Goal: Task Accomplishment & Management: Manage account settings

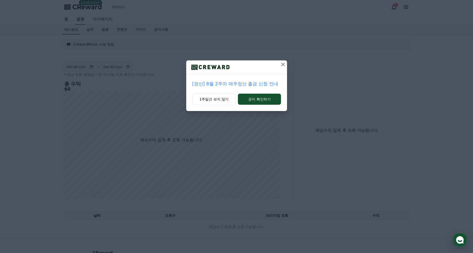
click at [282, 65] on icon at bounding box center [283, 65] width 4 height 4
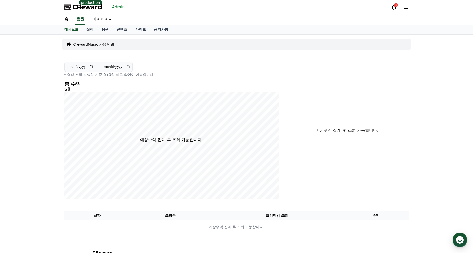
click at [114, 6] on link "Admin" at bounding box center [118, 7] width 17 height 8
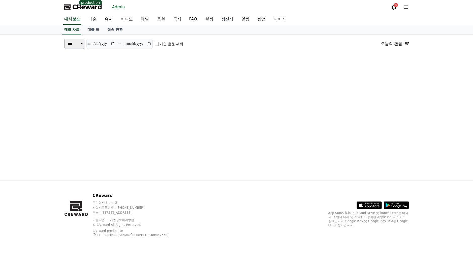
click at [217, 17] on link "정산서" at bounding box center [227, 19] width 20 height 11
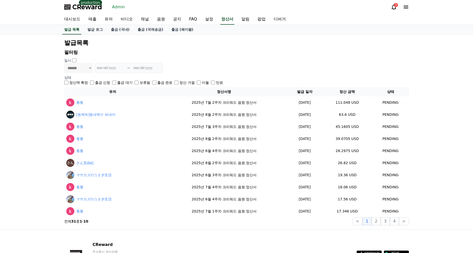
click at [226, 59] on div "일시" at bounding box center [236, 60] width 345 height 5
click at [118, 31] on link "출금 (국내)" at bounding box center [120, 30] width 27 height 10
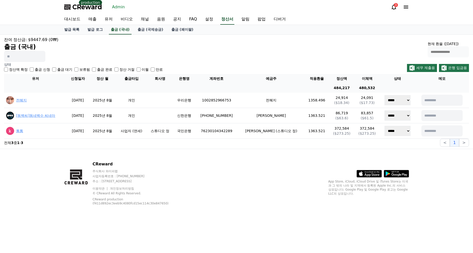
click at [191, 52] on div "**********" at bounding box center [236, 49] width 465 height 25
click at [94, 29] on link "발급 로그" at bounding box center [94, 30] width 23 height 10
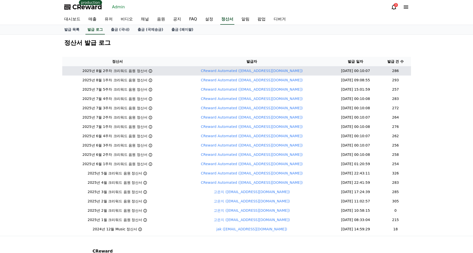
click at [149, 71] on icon at bounding box center [151, 71] width 4 height 4
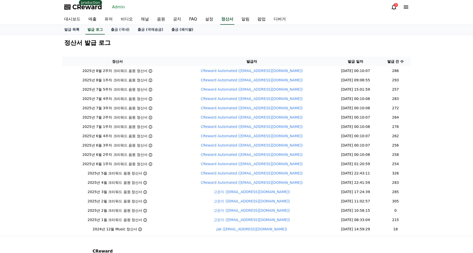
click at [316, 46] on h2 "정산서 발급 로그" at bounding box center [236, 43] width 345 height 8
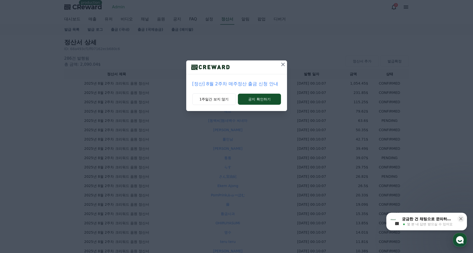
click at [283, 65] on icon at bounding box center [283, 65] width 6 height 6
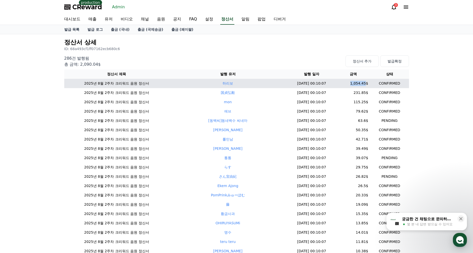
drag, startPoint x: 341, startPoint y: 83, endPoint x: 363, endPoint y: 84, distance: 21.5
click at [363, 84] on td "1,054.45$" at bounding box center [354, 83] width 34 height 9
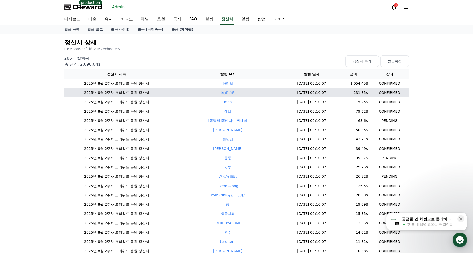
click at [324, 93] on td "2025-08-20 00:10:07" at bounding box center [312, 92] width 50 height 9
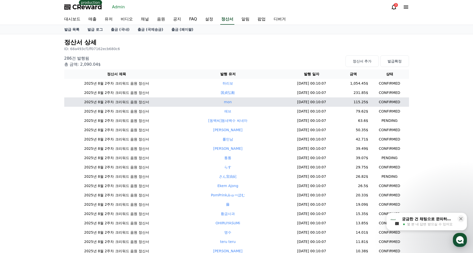
click at [317, 106] on td "2025-08-20 00:10:07" at bounding box center [312, 102] width 50 height 9
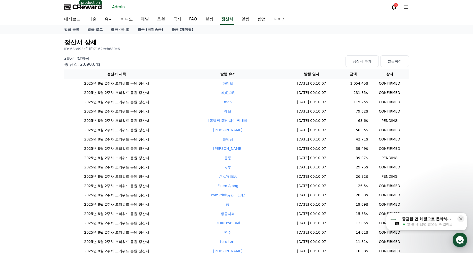
click at [256, 59] on div "286건 발행됨 총 금액: 2,090.04$ 정산서 추가 발급확정" at bounding box center [236, 60] width 345 height 14
click at [168, 46] on p "ID: 68a493cf1ff07162ecb680c6" at bounding box center [236, 48] width 345 height 5
click at [104, 19] on link "유저" at bounding box center [109, 19] width 16 height 11
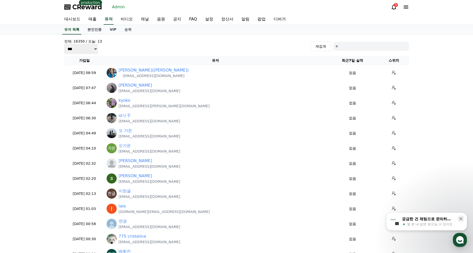
click at [354, 48] on input at bounding box center [372, 46] width 76 height 9
type input "*"
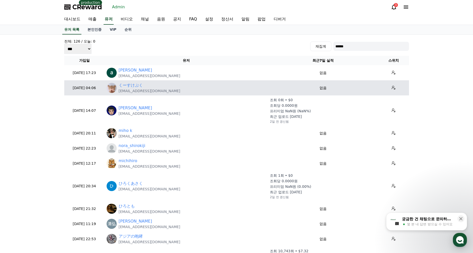
type input "******"
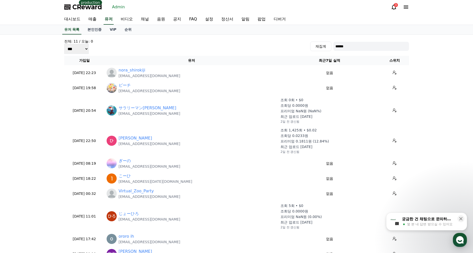
click at [276, 48] on div "전체: 11 / 오늘: 0 *** *** *** 재집계 ******" at bounding box center [236, 46] width 345 height 15
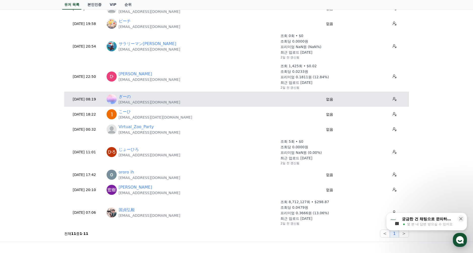
scroll to position [90, 0]
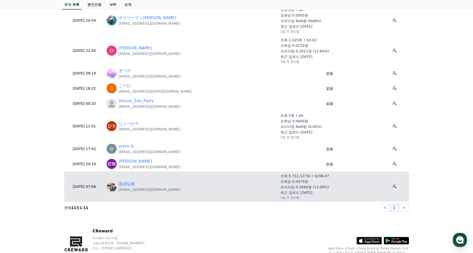
click at [191, 192] on td "国貞弘毅 hiroki08120625@gmail.com" at bounding box center [192, 187] width 174 height 30
click at [126, 183] on link "国貞弘毅" at bounding box center [127, 184] width 16 height 6
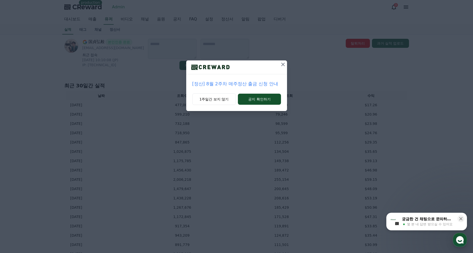
click at [328, 57] on div "[정산] 8월 2주차 매주정산 출금 신청 안내 1주일간 보지 않기 공지 확인하기" at bounding box center [236, 59] width 473 height 119
